Goal: Task Accomplishment & Management: Use online tool/utility

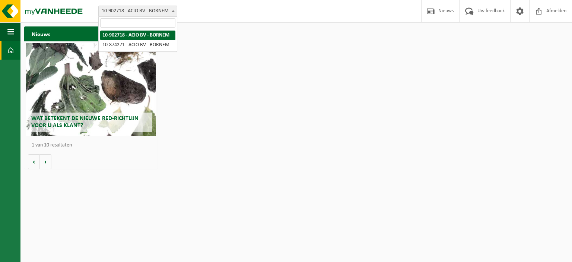
drag, startPoint x: 127, startPoint y: 9, endPoint x: 127, endPoint y: 33, distance: 24.2
click at [127, 10] on span "10-902718 - ACIO BV - BORNEM" at bounding box center [138, 11] width 78 height 10
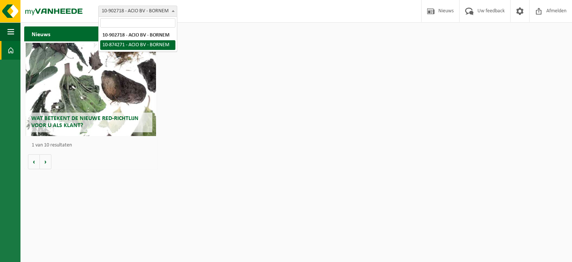
select select "106537"
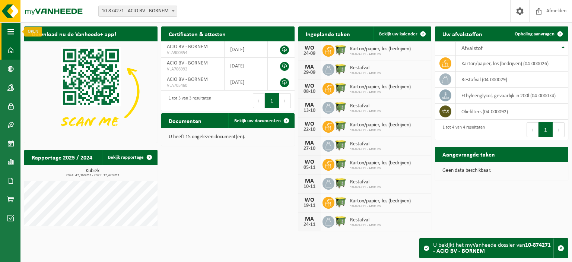
click at [7, 33] on button "Navigatie" at bounding box center [10, 31] width 20 height 19
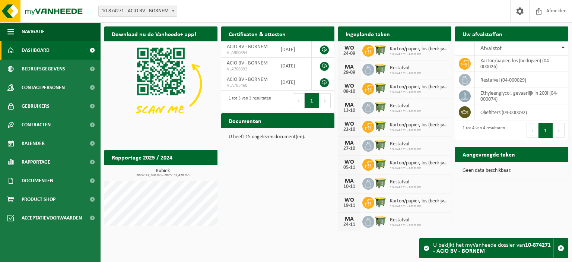
click at [518, 205] on div "Download nu de Vanheede+ app! Verberg Certificaten & attesten Bekijk uw certifi…" at bounding box center [336, 128] width 468 height 211
click at [485, 152] on h2 "Aangevraagde taken" at bounding box center [488, 154] width 67 height 15
click at [71, 38] on button "Navigatie" at bounding box center [50, 31] width 101 height 19
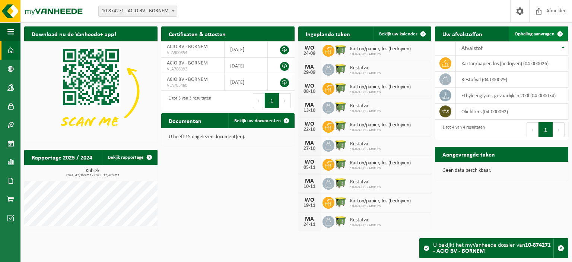
click at [531, 35] on span "Ophaling aanvragen" at bounding box center [535, 34] width 40 height 5
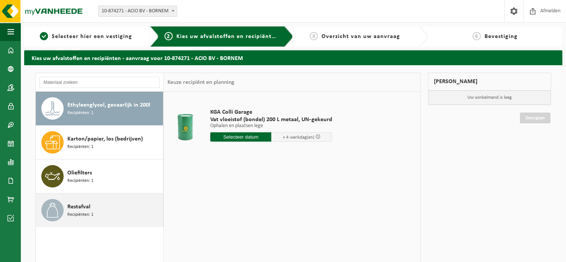
click at [98, 207] on div "Restafval Recipiënten: 1" at bounding box center [114, 210] width 94 height 22
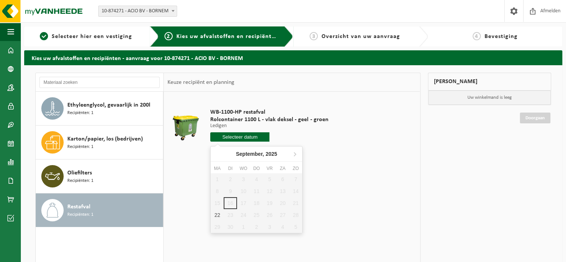
click at [228, 139] on input "text" at bounding box center [239, 136] width 59 height 9
click at [219, 214] on div "22" at bounding box center [217, 215] width 13 height 12
type input "Van 2025-09-22"
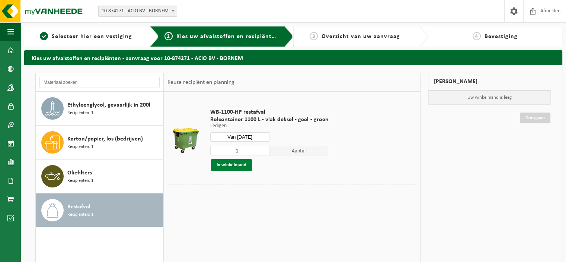
click at [235, 169] on button "In winkelmand" at bounding box center [231, 165] width 41 height 12
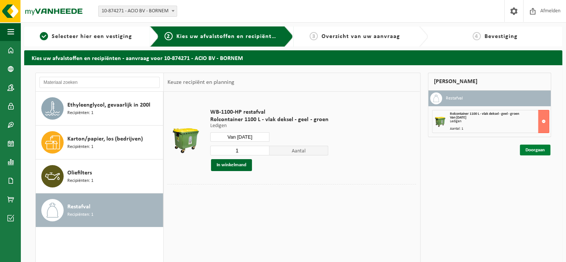
click at [544, 149] on link "Doorgaan" at bounding box center [535, 149] width 31 height 11
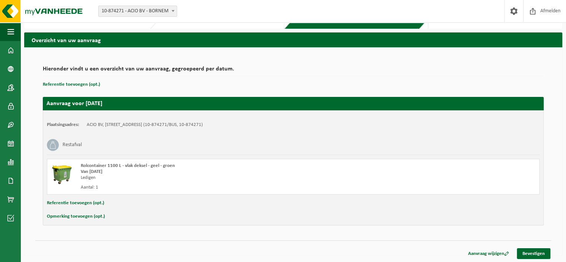
scroll to position [18, 0]
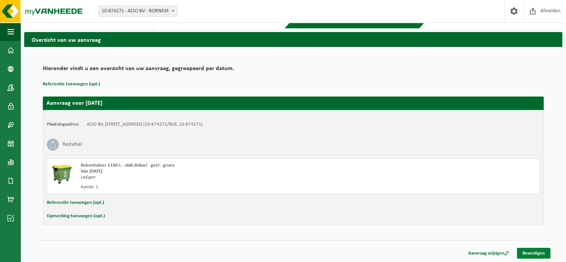
click at [534, 253] on link "Bevestigen" at bounding box center [534, 253] width 34 height 11
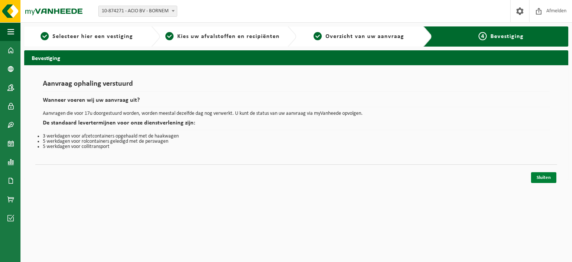
click at [551, 178] on link "Sluiten" at bounding box center [543, 177] width 25 height 11
